Goal: Obtain resource: Obtain resource

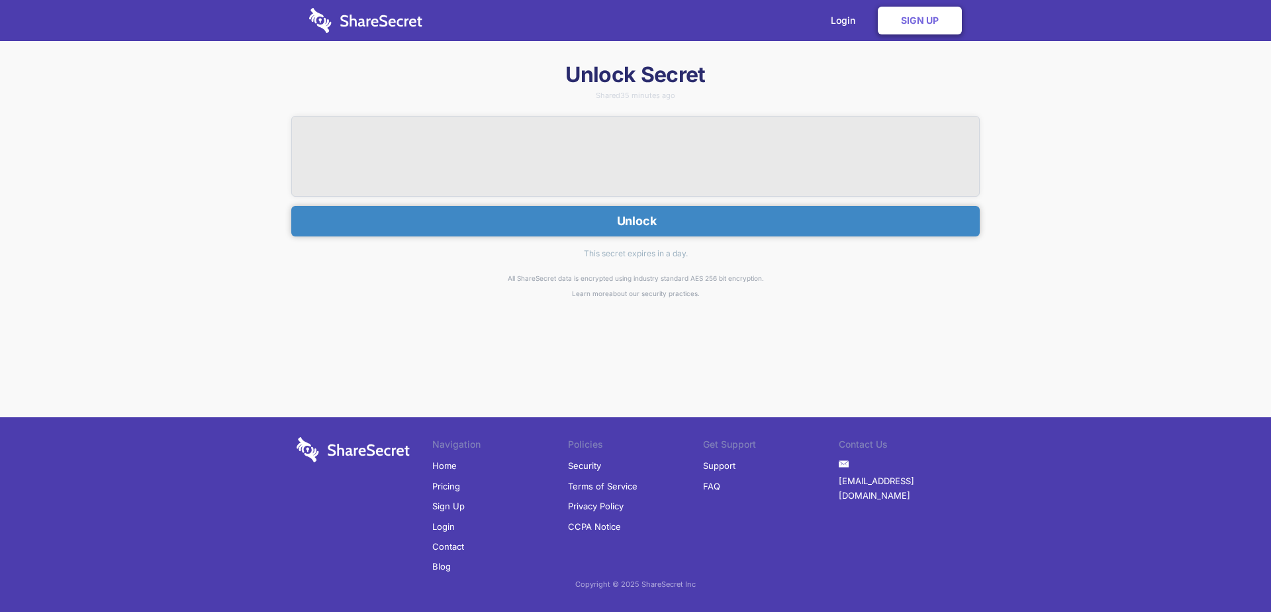
click at [516, 210] on button "Unlock" at bounding box center [635, 221] width 688 height 30
click at [514, 228] on button "Unlock" at bounding box center [635, 221] width 688 height 30
